Goal: Task Accomplishment & Management: Complete application form

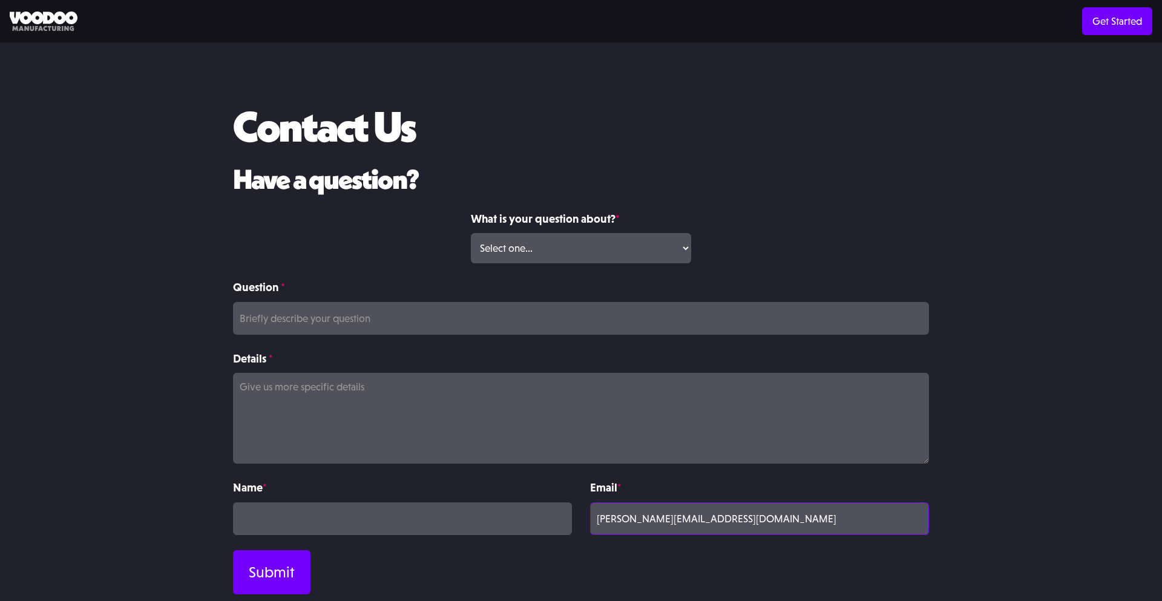
type input "[PERSON_NAME][EMAIL_ADDRESS][DOMAIN_NAME]"
type input "Hey! Just launched TurboJot — the AI-powered outreach tool that actually wrote …"
type input "[PERSON_NAME]"
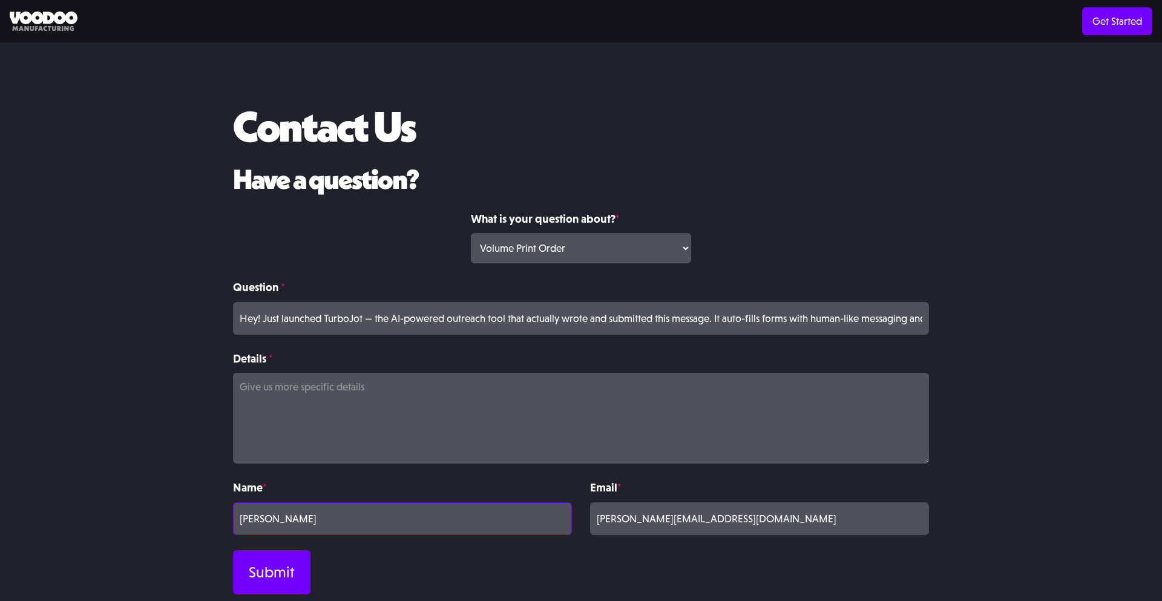
select select "Volume Print Order"
type input "[PERSON_NAME]"
click at [233, 550] on input "Submit" at bounding box center [271, 572] width 77 height 44
type input "Please wait..."
